Goal: Check status: Check status

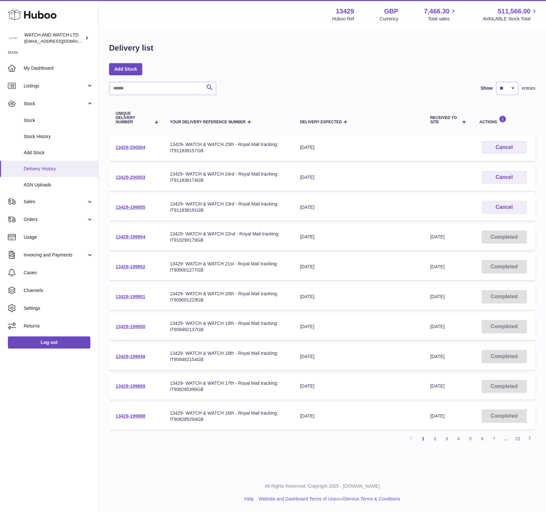
click at [47, 169] on span "Delivery History" at bounding box center [59, 169] width 70 height 6
click at [128, 207] on link "13429-199955" at bounding box center [131, 206] width 30 height 5
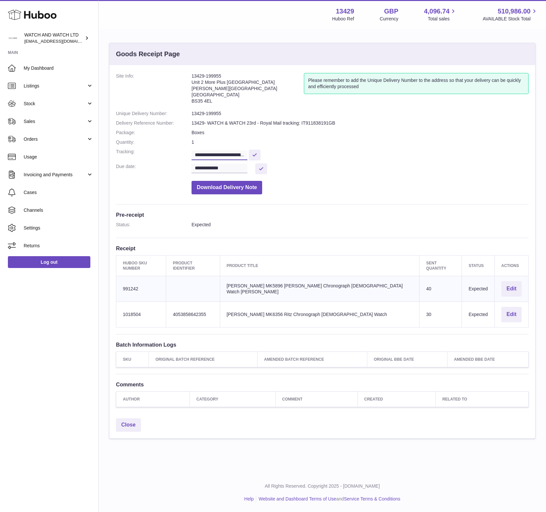
click at [222, 154] on input "**********" at bounding box center [220, 155] width 56 height 10
click at [46, 67] on span "My Dashboard" at bounding box center [59, 68] width 70 height 6
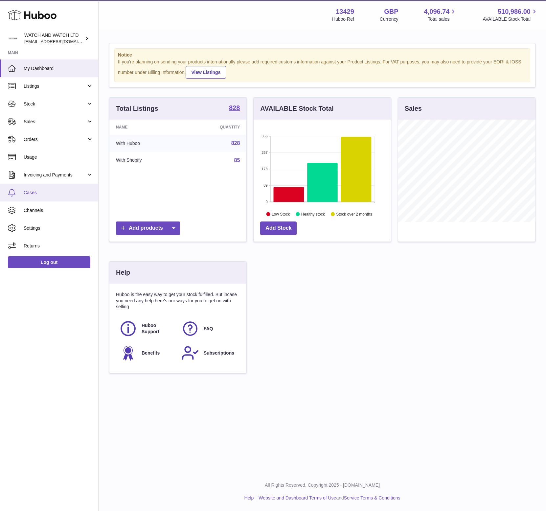
scroll to position [103, 137]
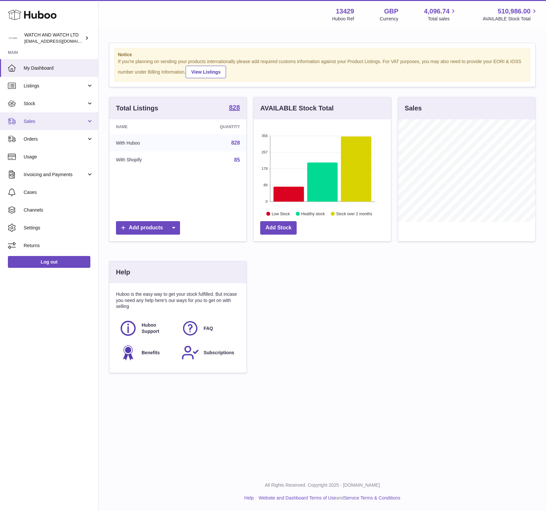
click at [46, 114] on link "Sales" at bounding box center [49, 121] width 98 height 18
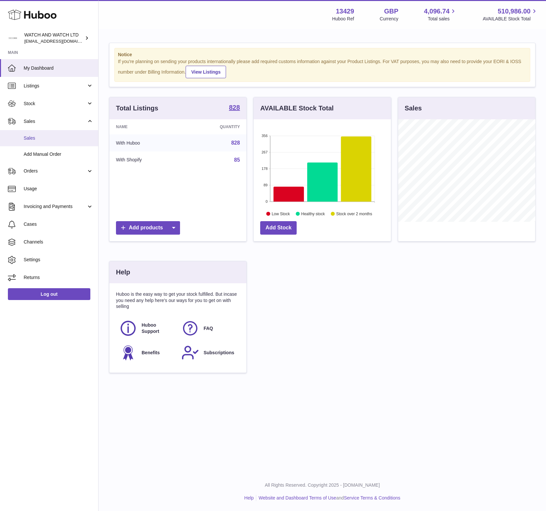
click at [45, 135] on span "Sales" at bounding box center [59, 138] width 70 height 6
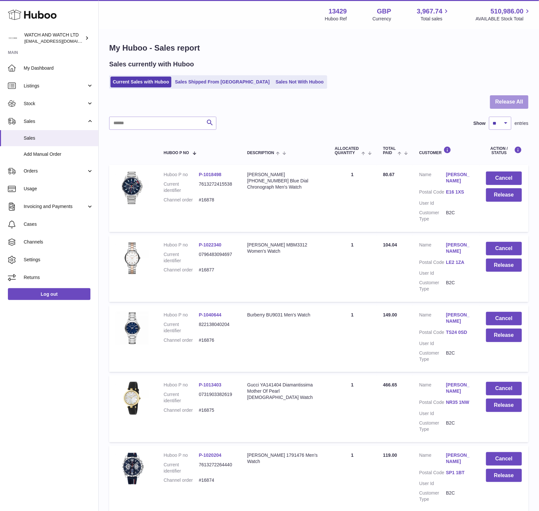
click at [520, 103] on button "Release All" at bounding box center [509, 101] width 38 height 13
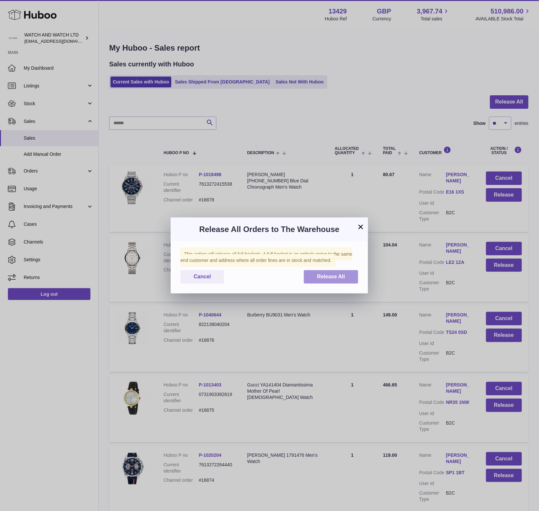
click at [342, 288] on div "This action will release all full baskets. A full basket is an order/s going to…" at bounding box center [269, 267] width 197 height 52
click at [343, 280] on button "Release All" at bounding box center [331, 276] width 54 height 13
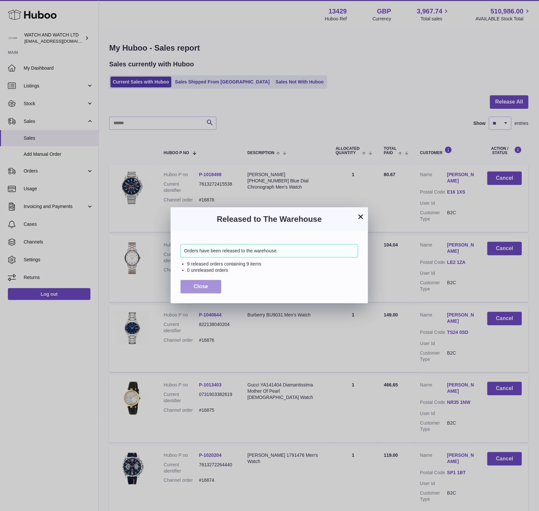
click at [205, 287] on span "Close" at bounding box center [201, 287] width 14 height 6
